Goal: Complete application form: Complete application form

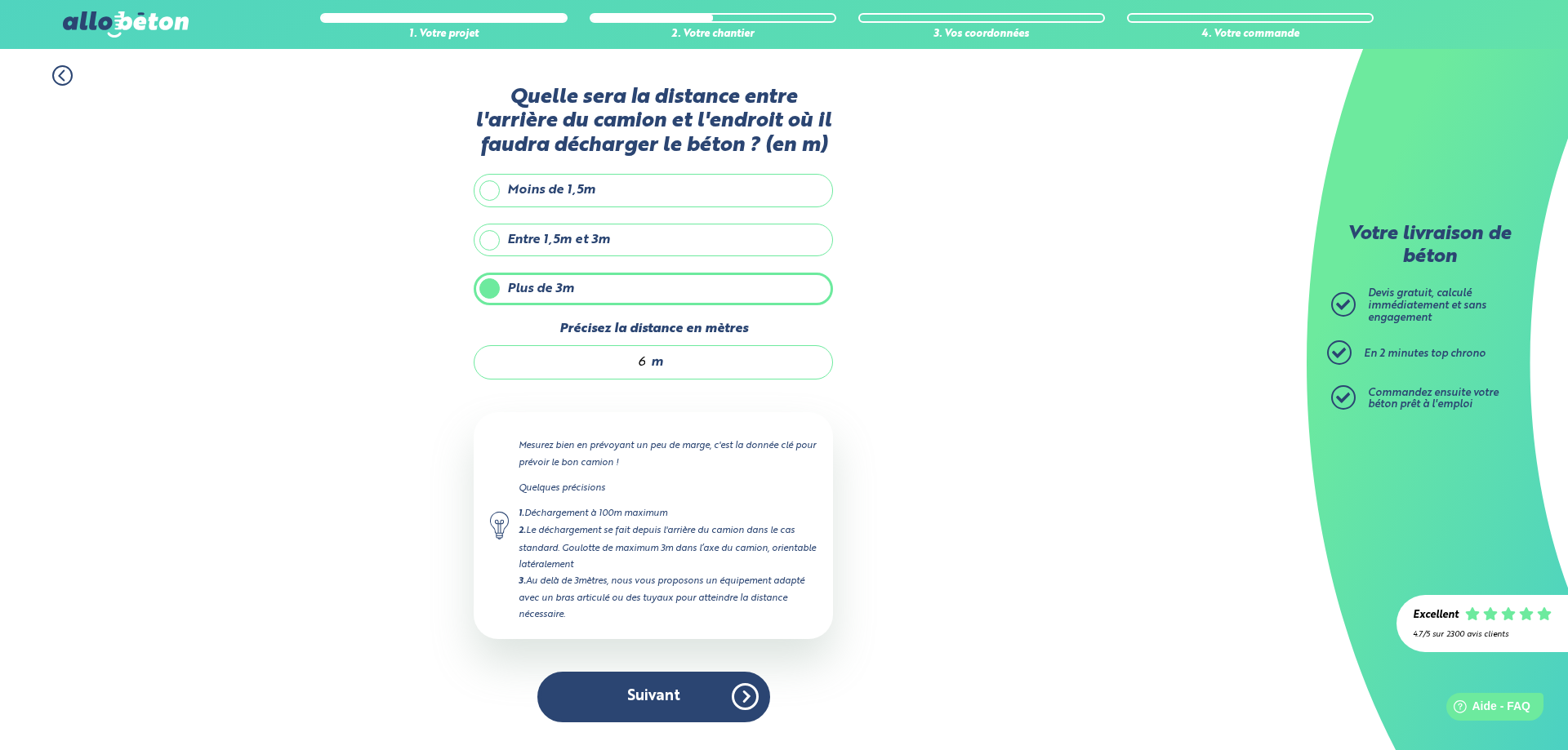
drag, startPoint x: 661, startPoint y: 703, endPoint x: 683, endPoint y: 663, distance: 45.7
click at [661, 703] on button "Suivant" at bounding box center [653, 696] width 233 height 50
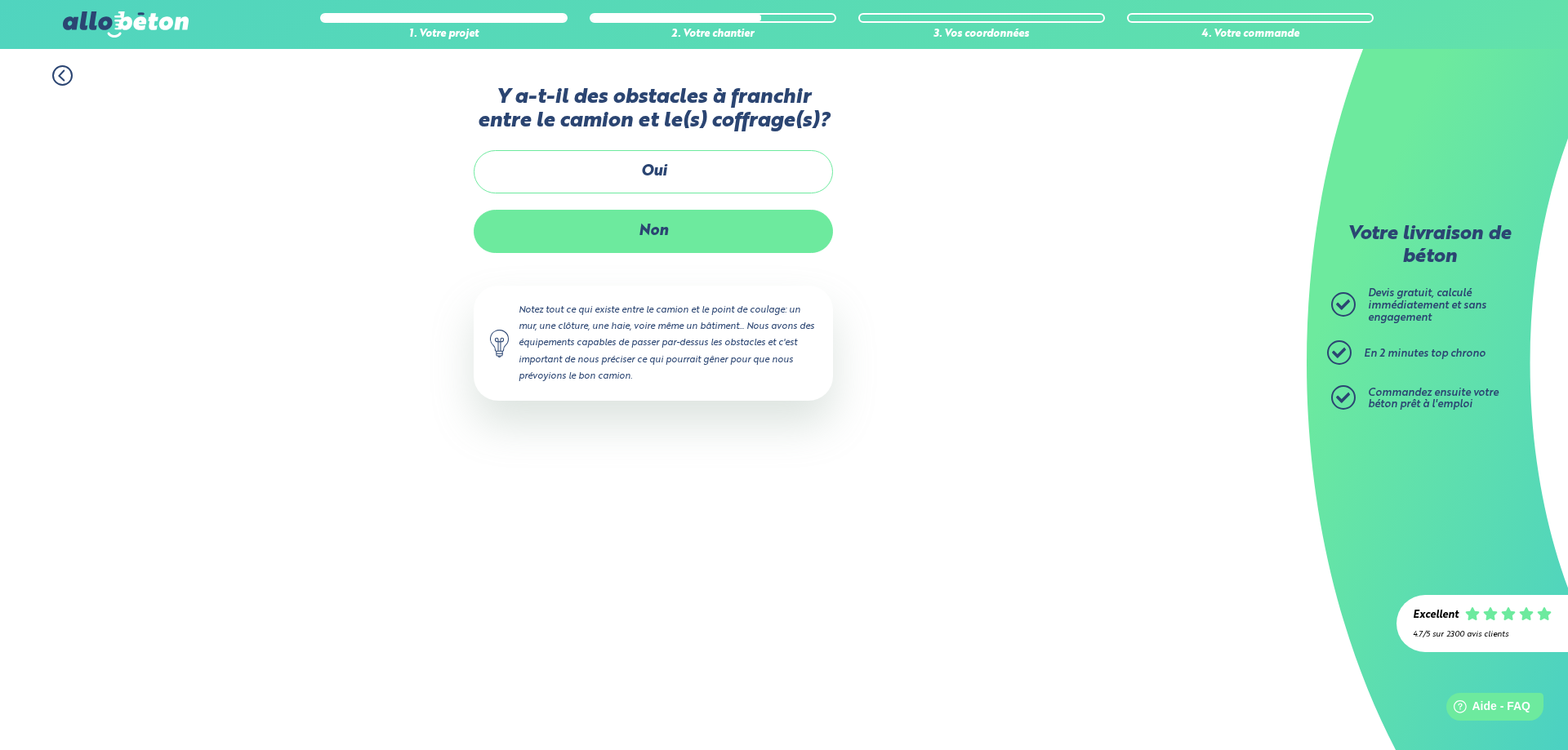
click at [652, 238] on label "Non" at bounding box center [653, 231] width 360 height 43
click at [0, 0] on input "Non" at bounding box center [0, 0] width 0 height 0
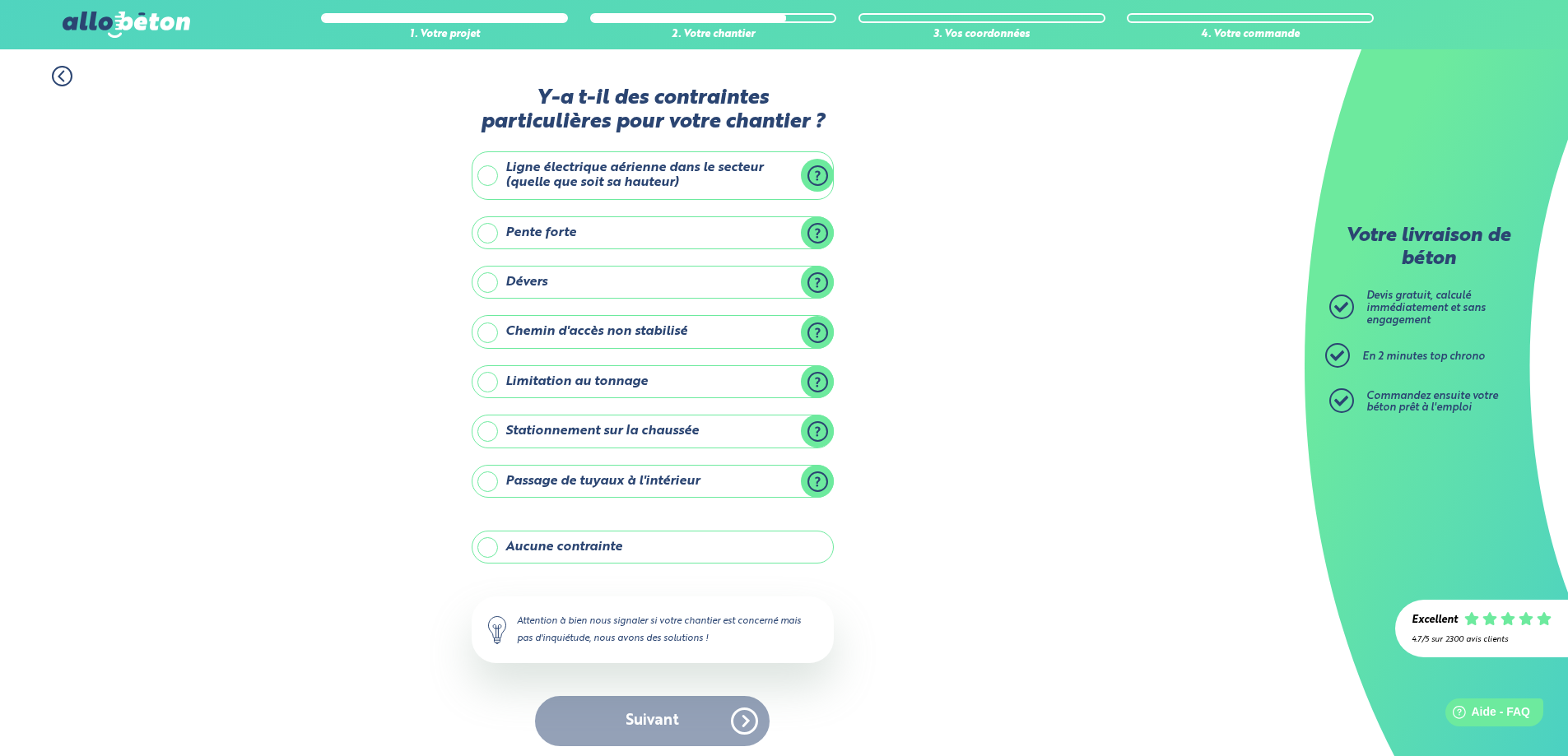
click at [494, 548] on label "Aucune contrainte" at bounding box center [653, 547] width 363 height 33
click at [0, 0] on input "Aucune contrainte" at bounding box center [0, 0] width 0 height 0
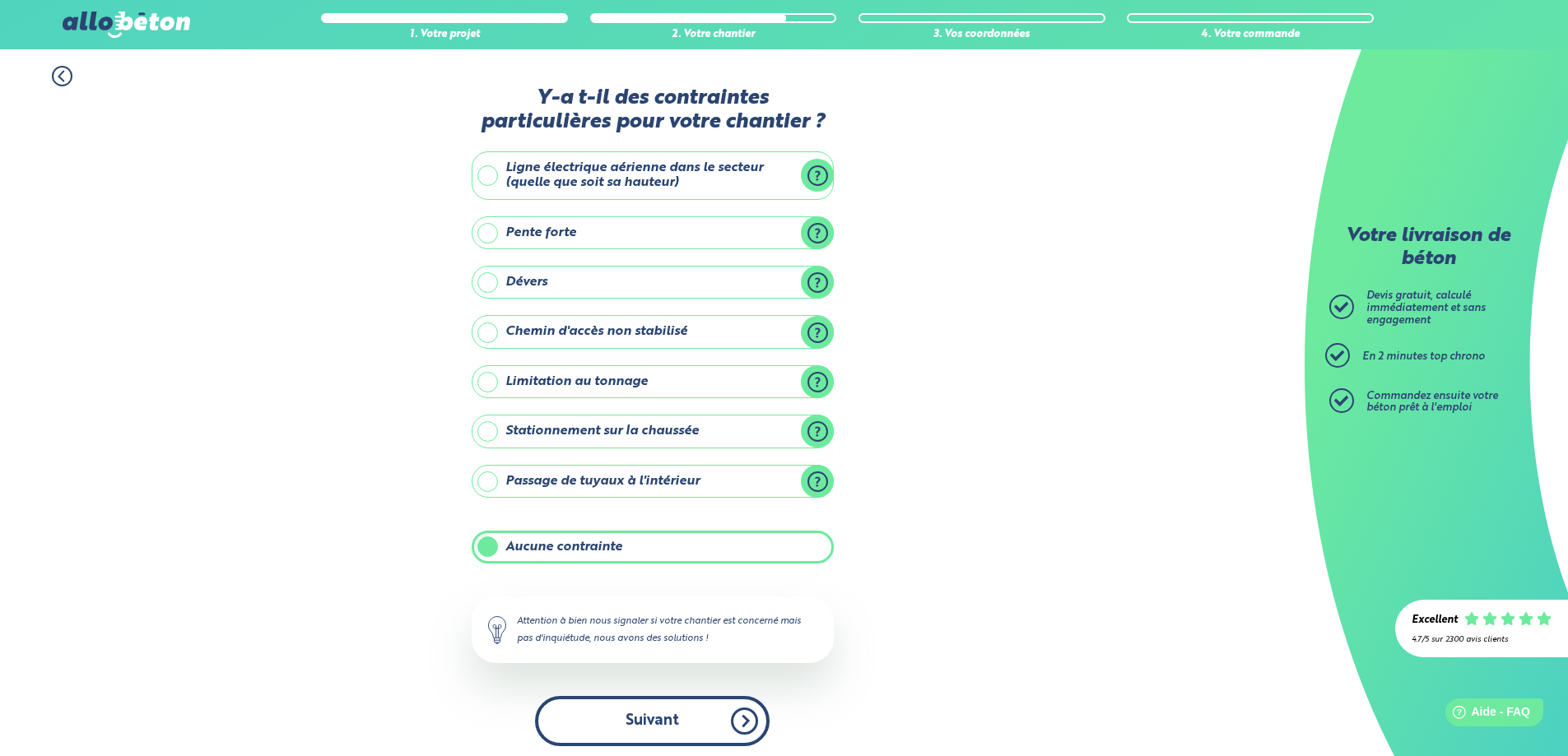
drag, startPoint x: 686, startPoint y: 724, endPoint x: 685, endPoint y: 713, distance: 11.0
click at [685, 717] on button "Suivant" at bounding box center [652, 721] width 235 height 50
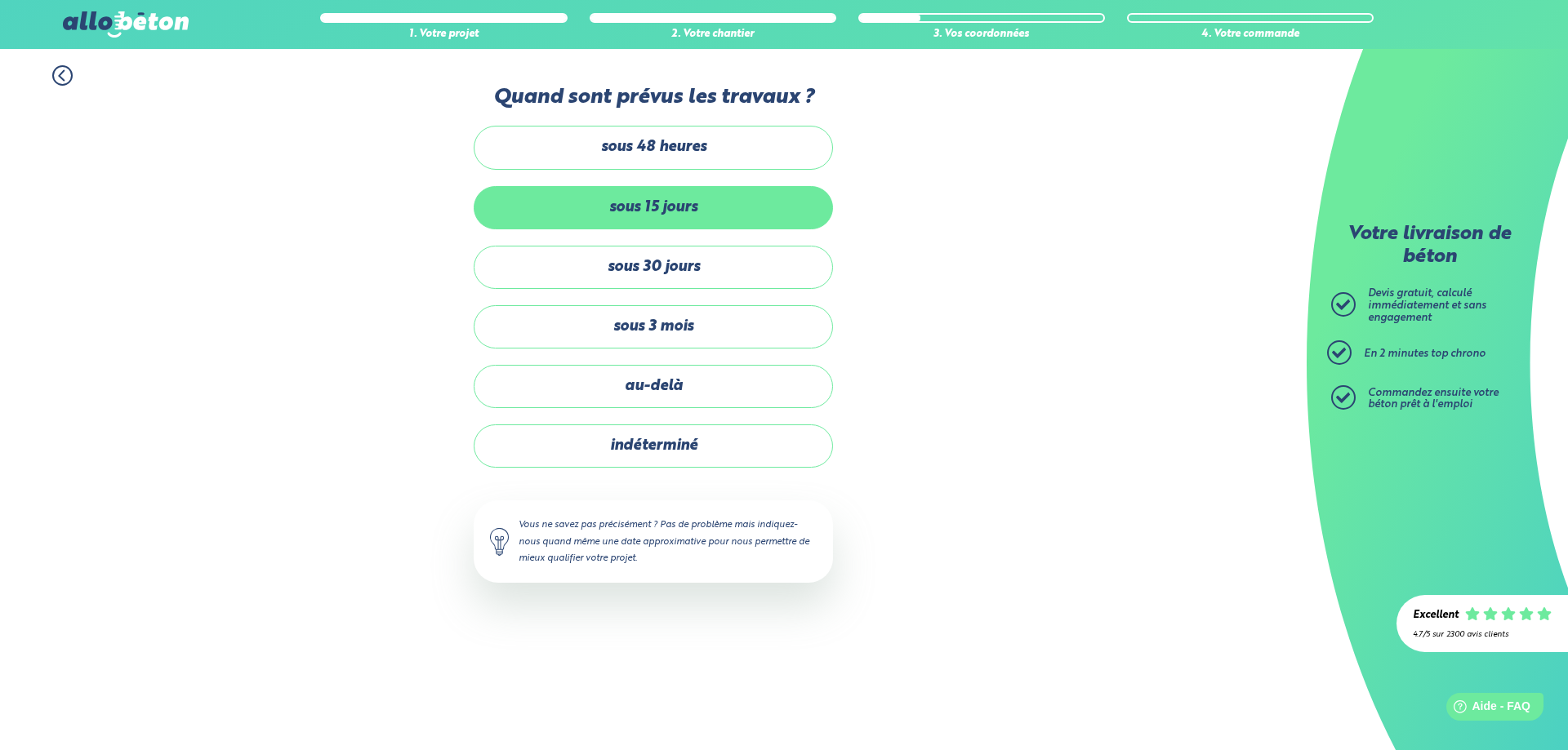
click at [580, 204] on label "sous 15 jours" at bounding box center [653, 208] width 360 height 43
click at [0, 0] on input "sous 15 jours" at bounding box center [0, 0] width 0 height 0
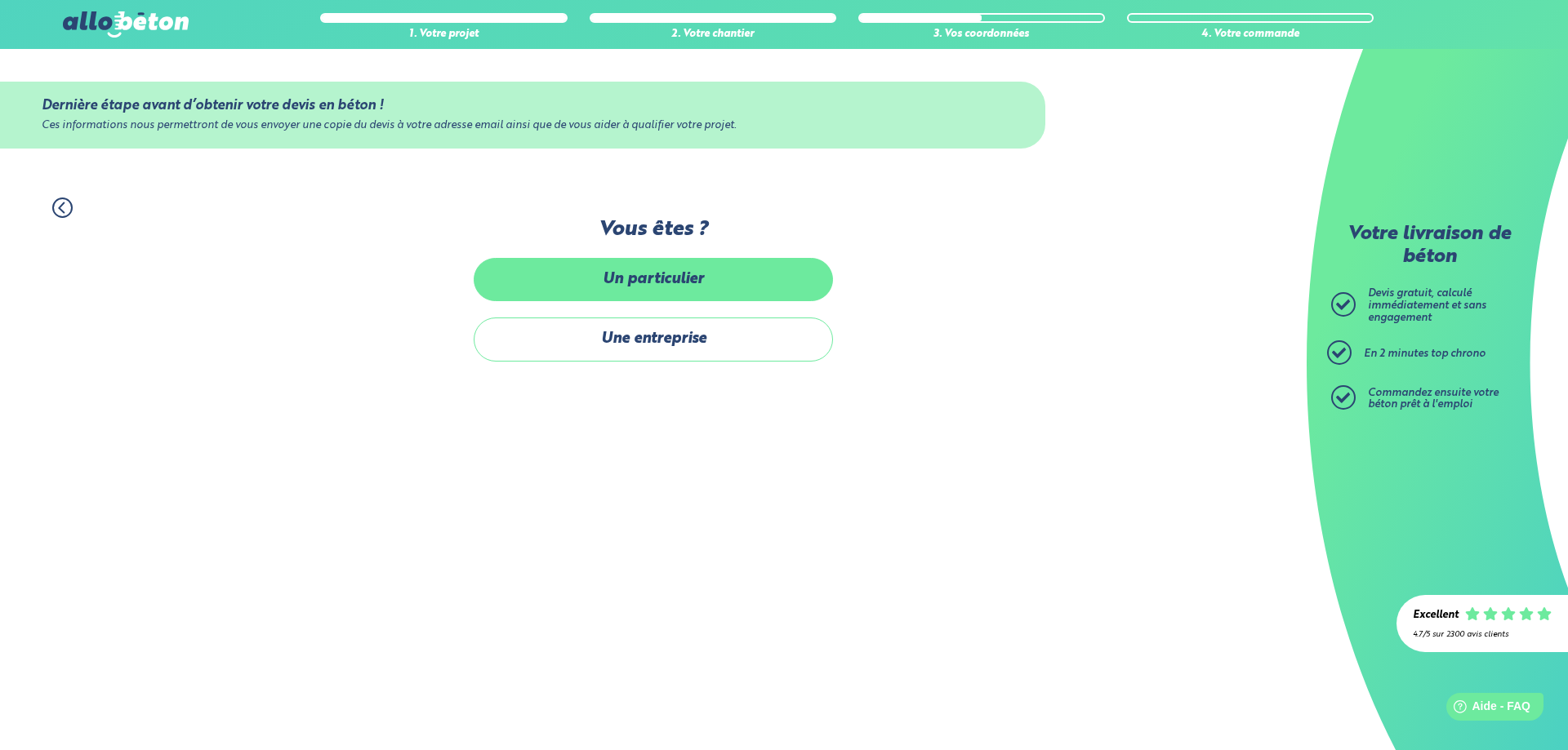
drag, startPoint x: 661, startPoint y: 268, endPoint x: 778, endPoint y: 291, distance: 119.2
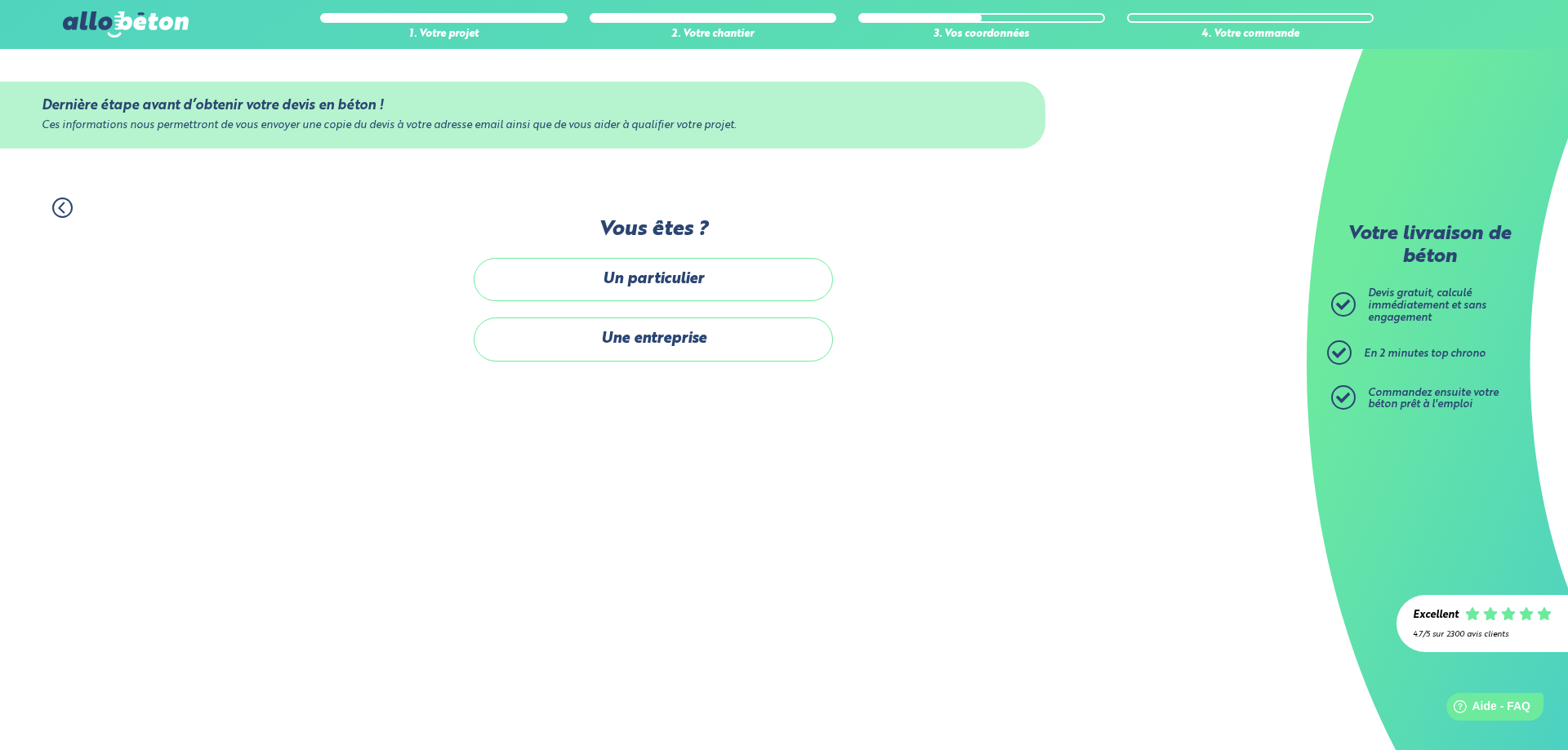
click at [662, 268] on label "Un particulier" at bounding box center [653, 279] width 360 height 43
click at [0, 0] on input "Un particulier" at bounding box center [0, 0] width 0 height 0
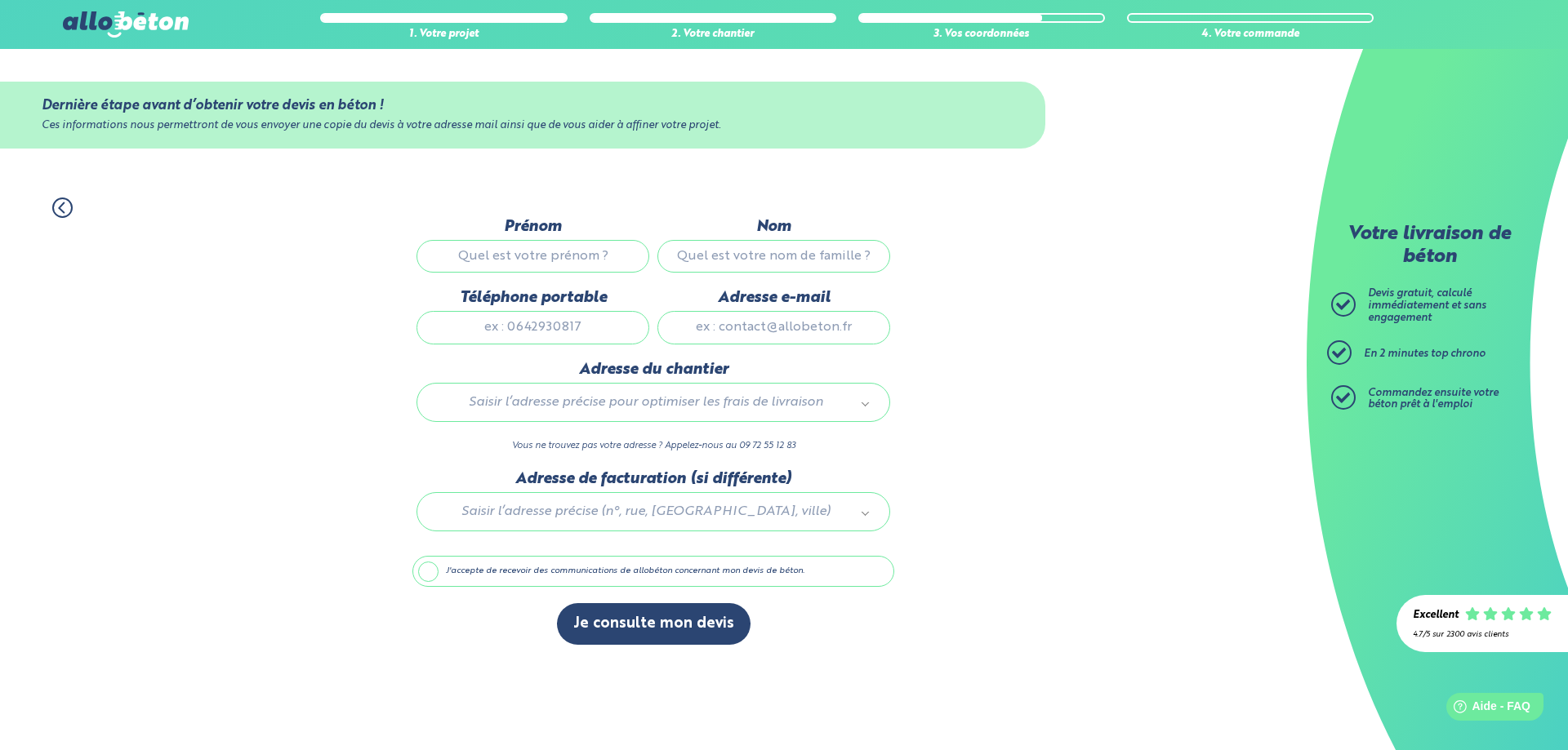
click at [577, 260] on input "Prénom" at bounding box center [532, 257] width 233 height 33
type input "[PERSON_NAME]"
click at [688, 259] on input "Nom" at bounding box center [773, 257] width 233 height 33
type input "KEBAILI"
click at [530, 326] on input "Téléphone portable" at bounding box center [532, 328] width 233 height 33
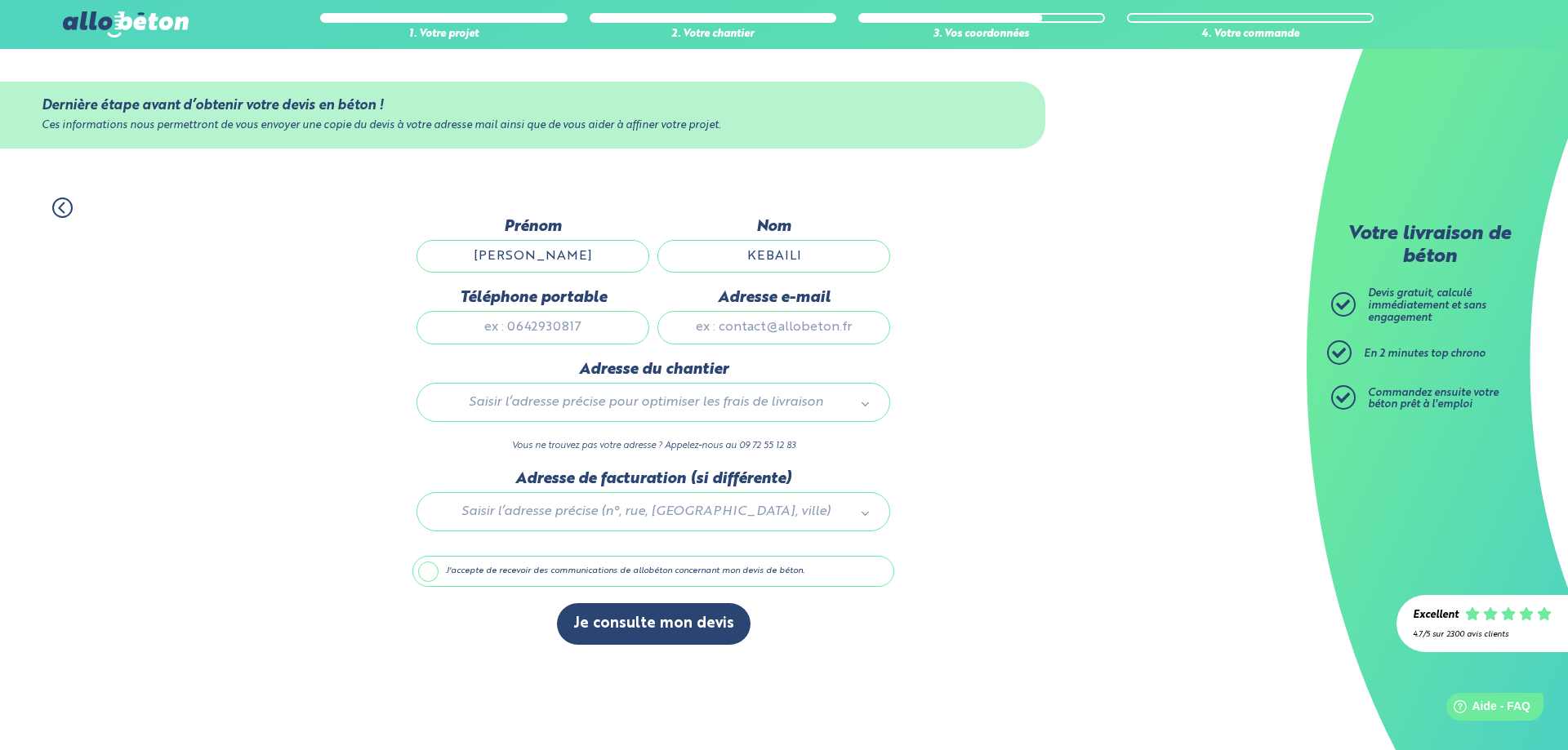
type input "0632529347"
click at [744, 333] on input "Adresse e-mail" at bounding box center [773, 328] width 233 height 33
type input "[EMAIL_ADDRESS][DOMAIN_NAME]"
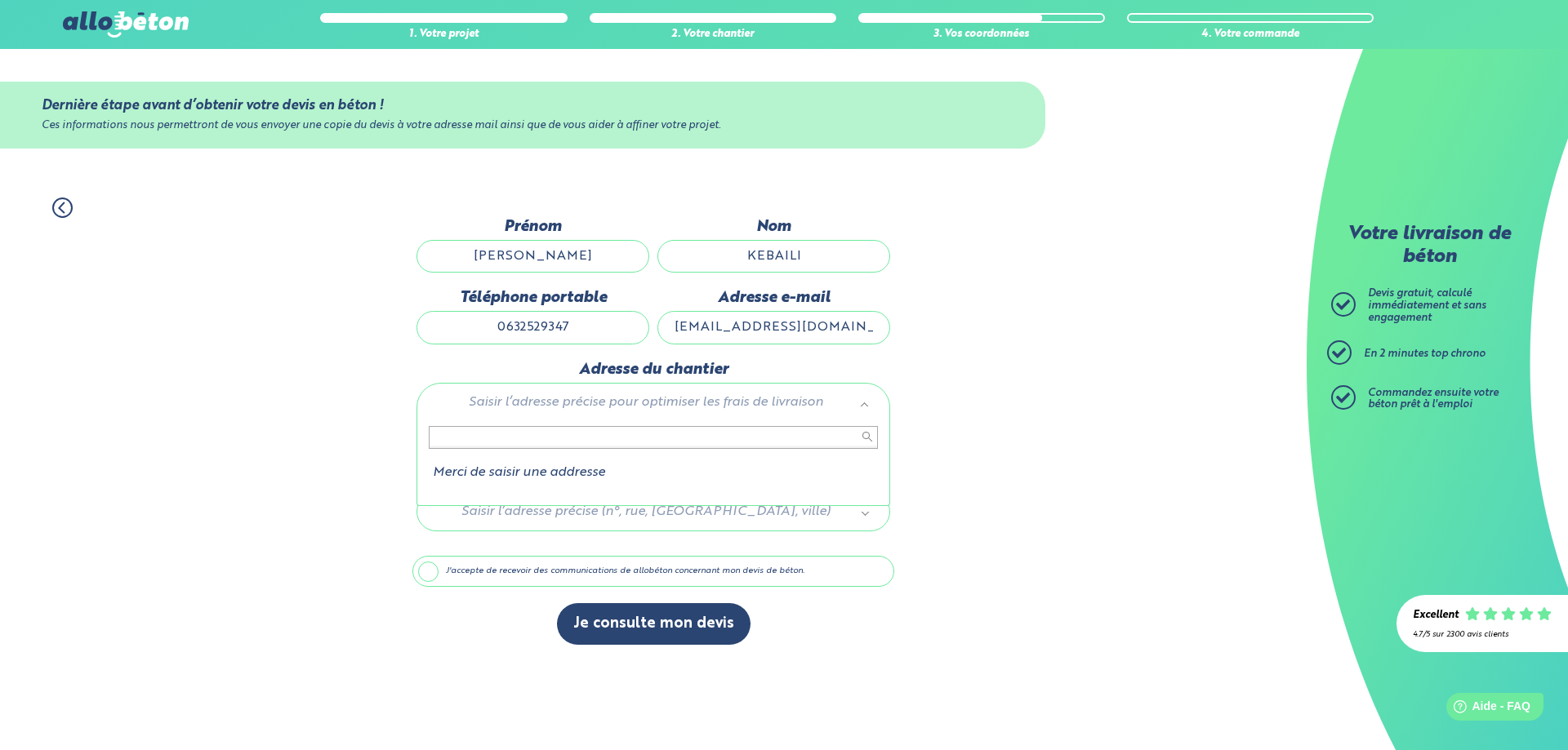
click at [675, 436] on input "text" at bounding box center [652, 437] width 449 height 23
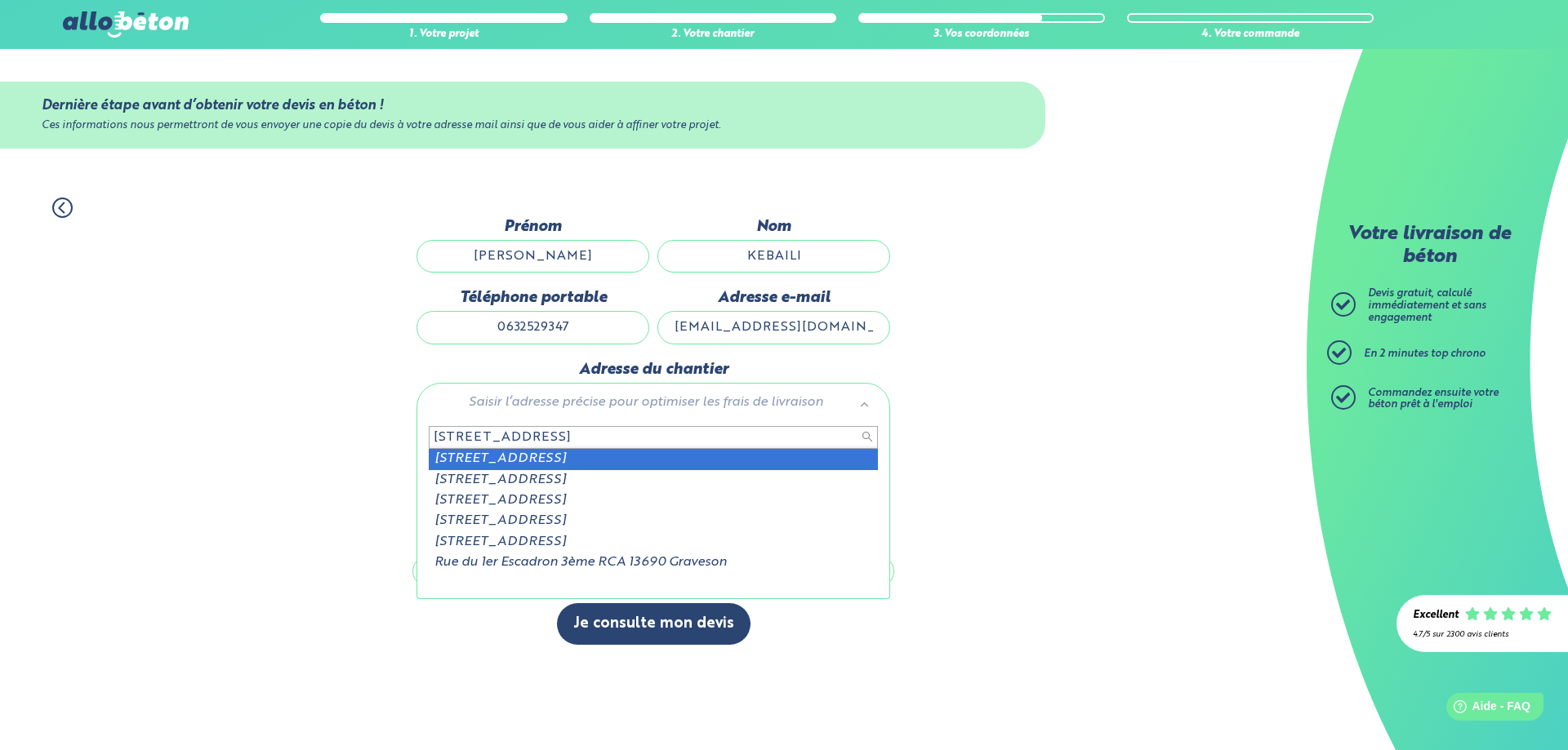
type input "[STREET_ADDRESS]"
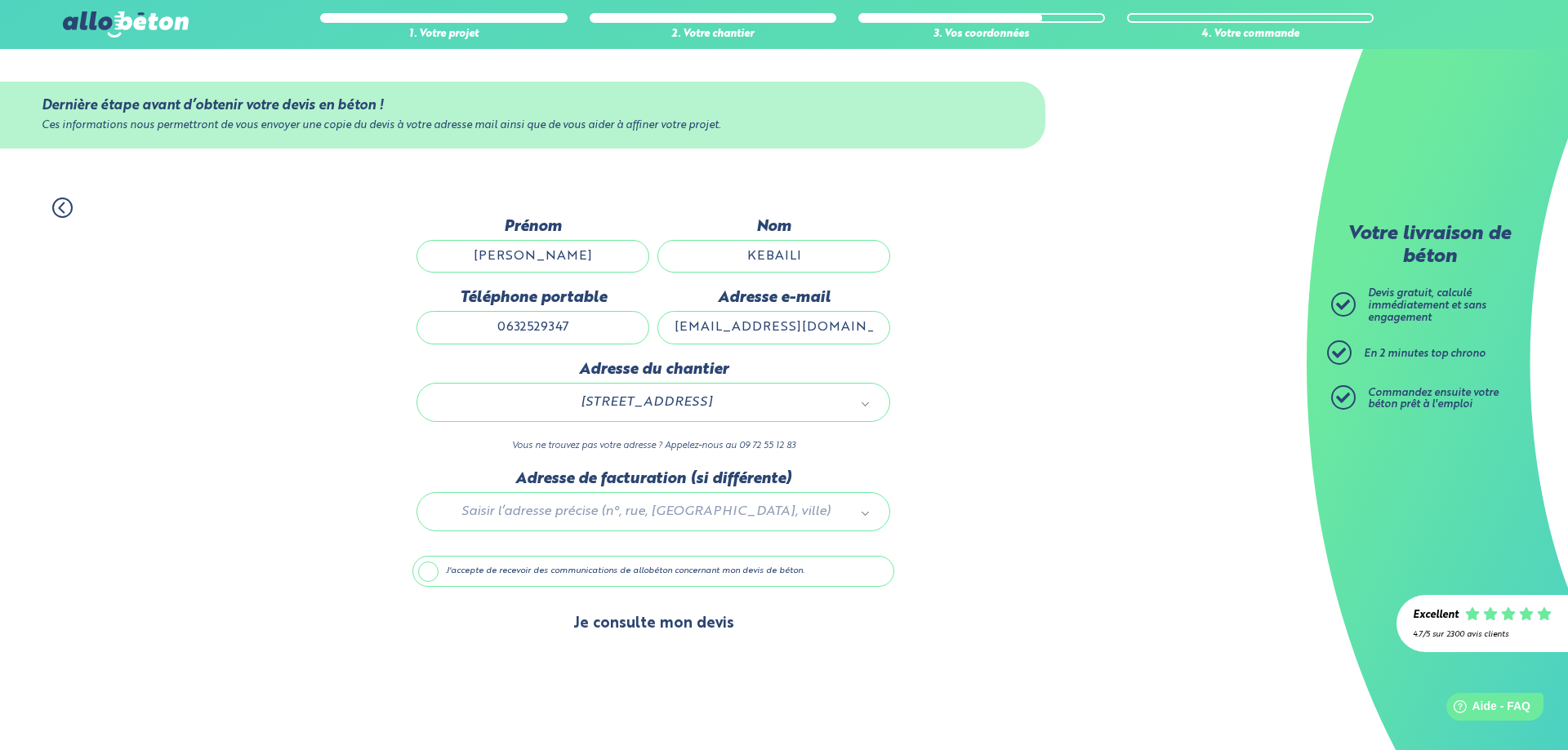
click at [628, 627] on button "Je consulte mon devis" at bounding box center [653, 623] width 194 height 42
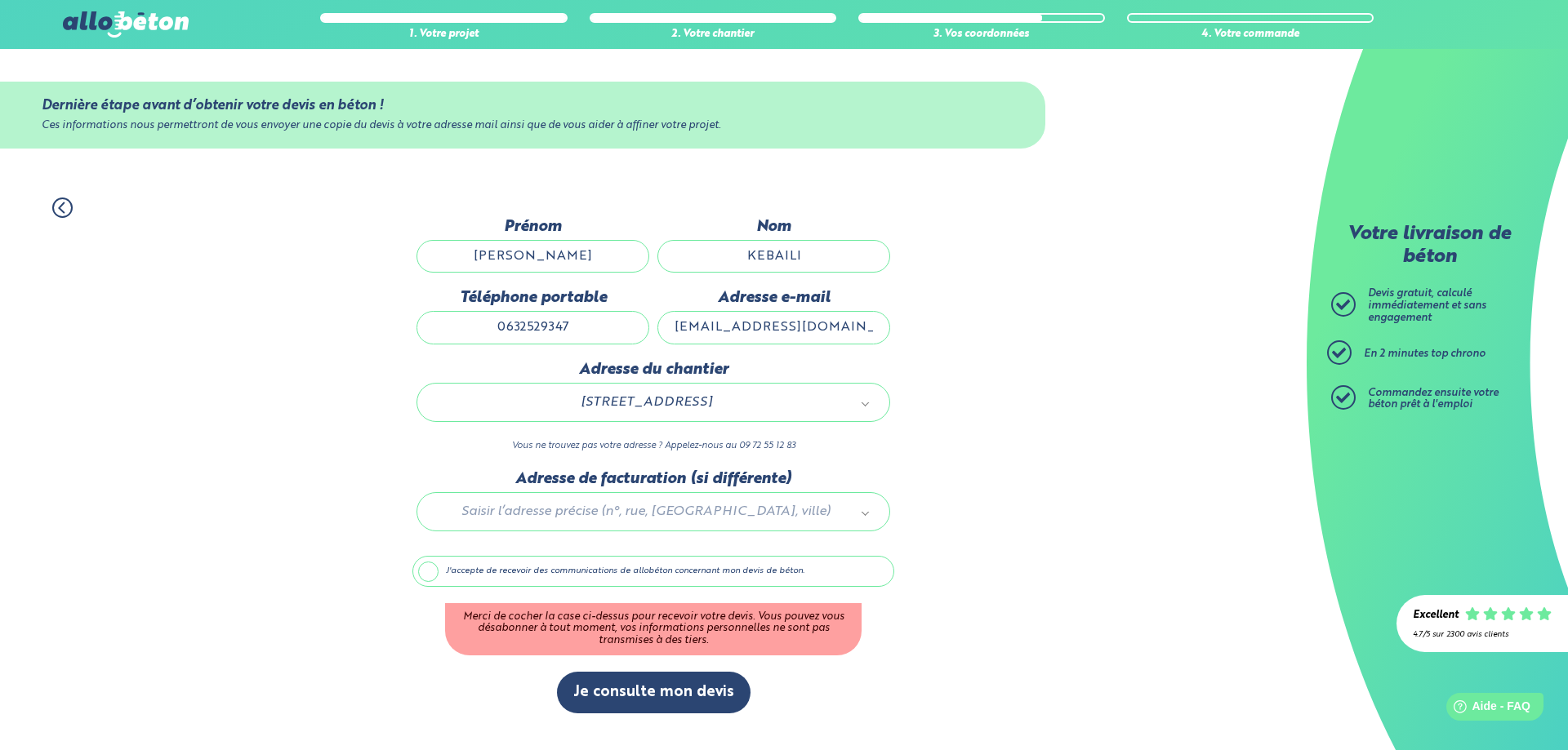
click at [438, 570] on label "J'accepte de recevoir des communications de allobéton concernant mon devis de b…" at bounding box center [652, 571] width 482 height 31
click at [0, 0] on input "J'accepte de recevoir des communications de allobéton concernant mon devis de b…" at bounding box center [0, 0] width 0 height 0
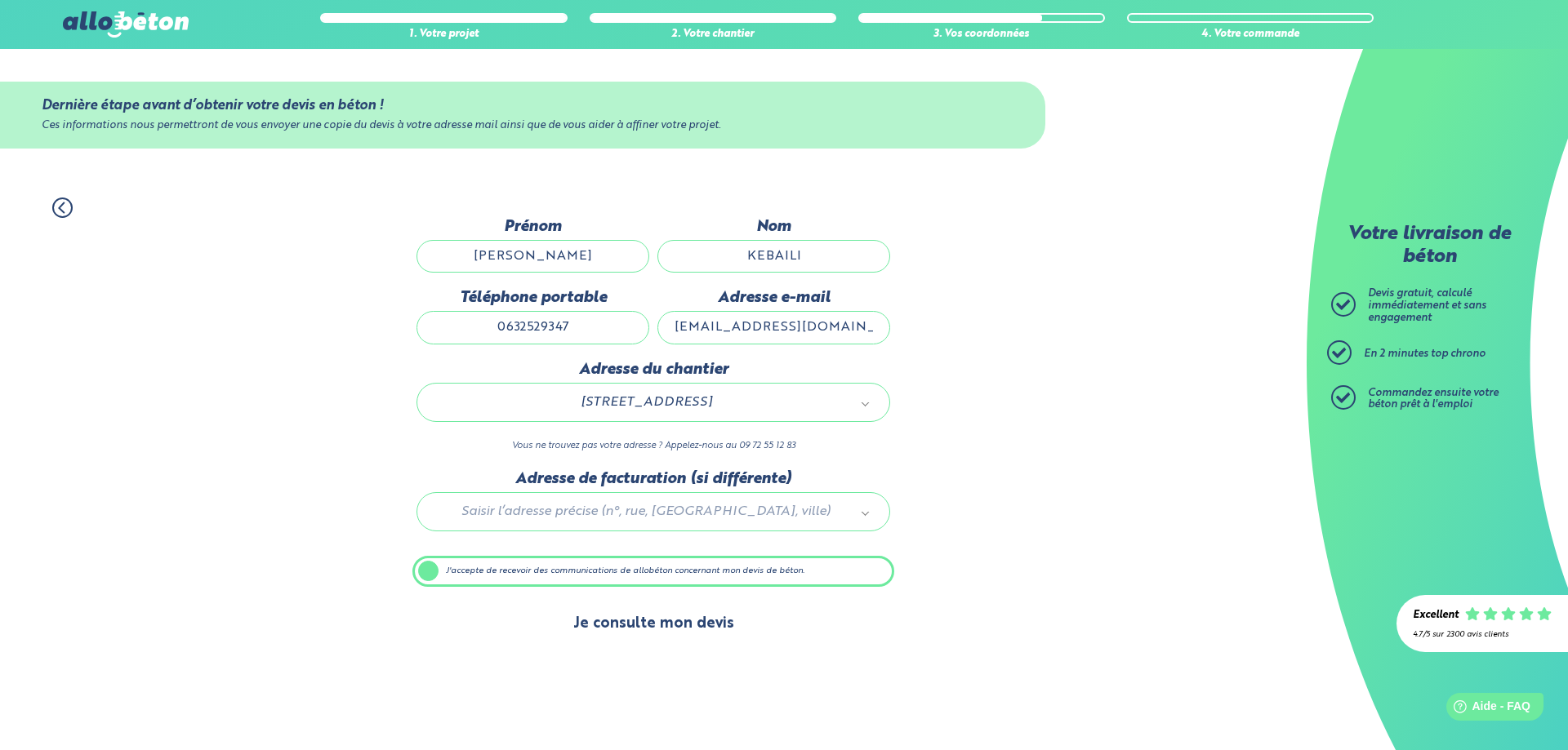
click at [640, 624] on button "Je consulte mon devis" at bounding box center [653, 623] width 194 height 42
